Goal: Task Accomplishment & Management: Use online tool/utility

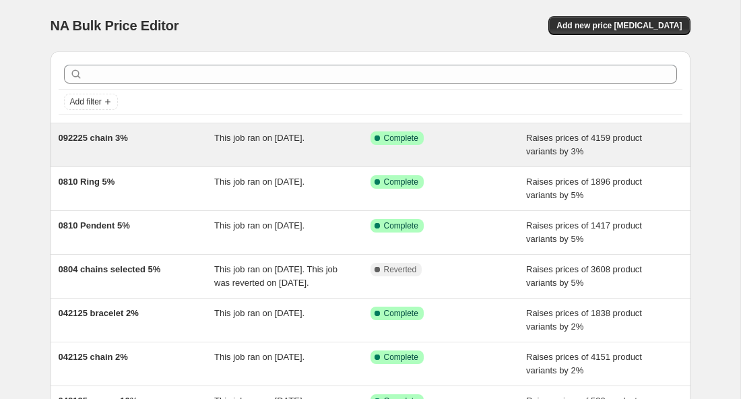
click at [290, 164] on div "092225 chain 3% This job ran on [DATE]. Success Complete Complete Raises prices…" at bounding box center [371, 144] width 640 height 43
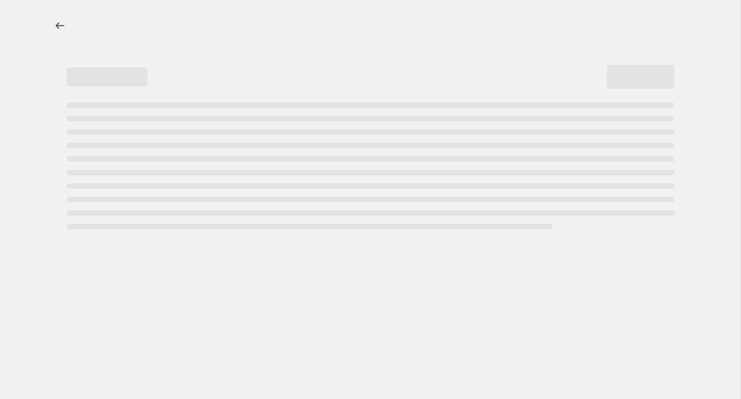
select select "percentage"
select select "no_change"
select select "collection"
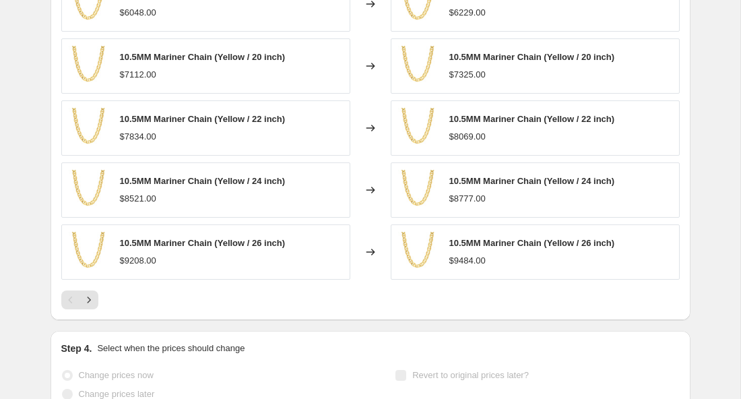
scroll to position [1198, 0]
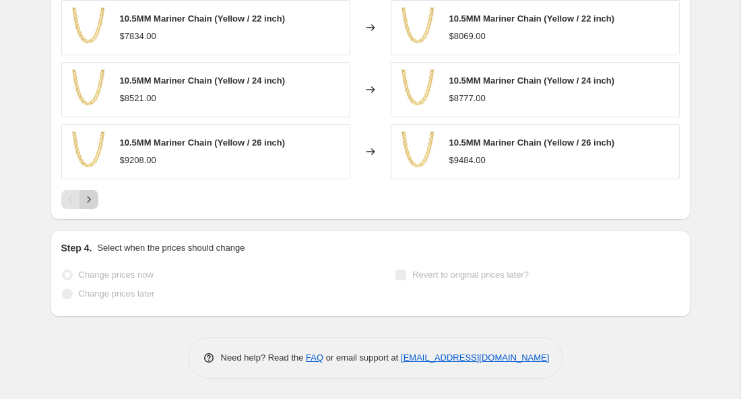
click at [82, 200] on icon "Next" at bounding box center [88, 199] width 13 height 13
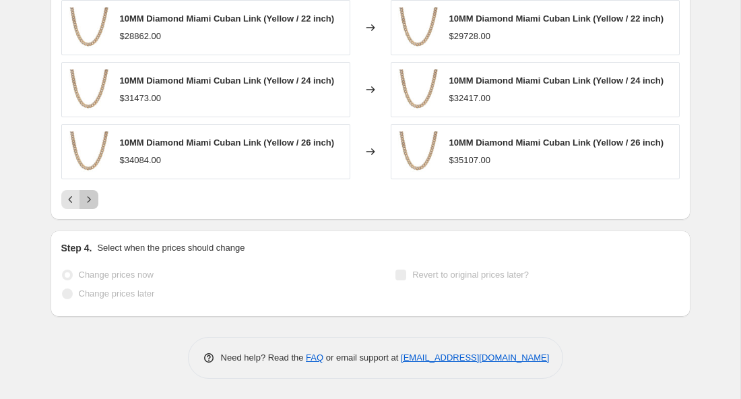
click at [82, 200] on icon "Next" at bounding box center [88, 199] width 13 height 13
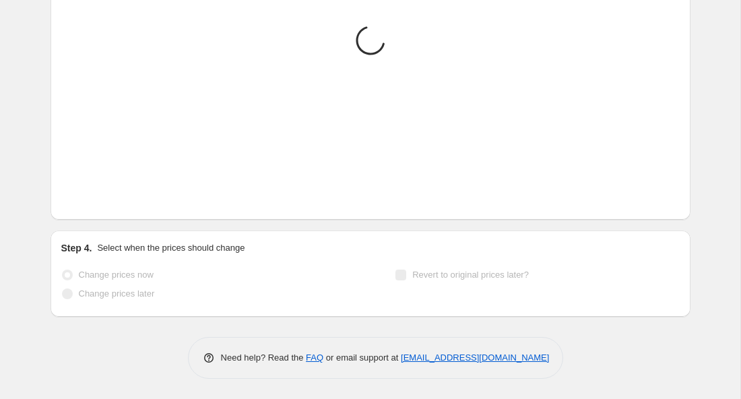
click at [82, 200] on icon "Next" at bounding box center [88, 199] width 13 height 13
